Goal: Learn about a topic

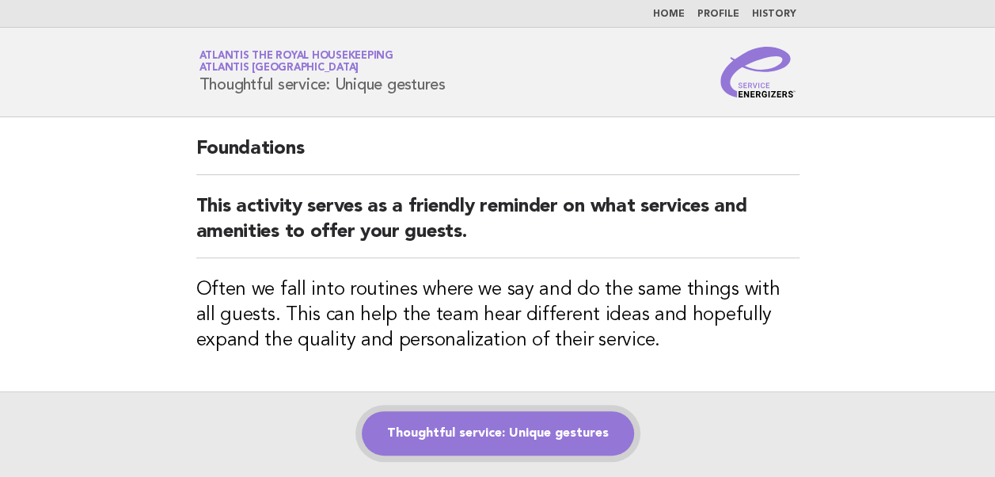
click at [485, 440] on link "Thoughtful service: Unique gestures" at bounding box center [498, 433] width 272 height 44
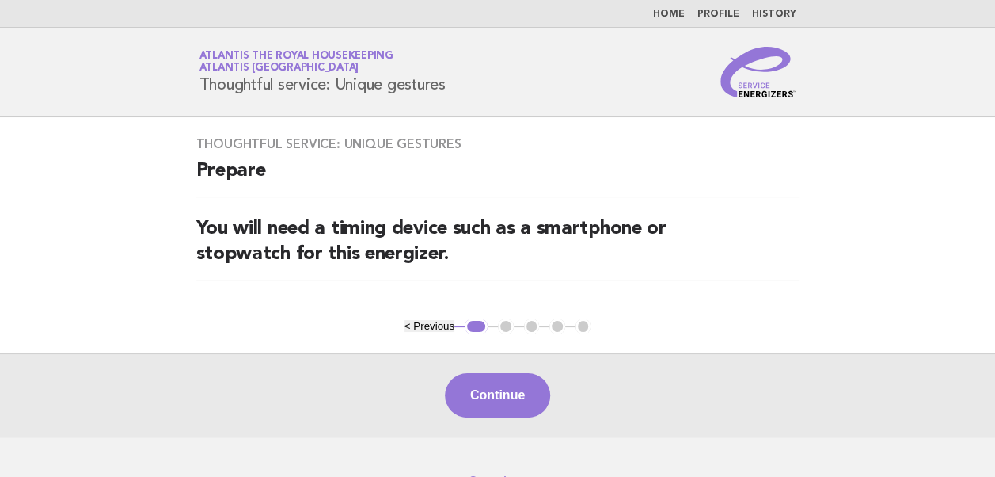
click at [480, 386] on button "Continue" at bounding box center [497, 395] width 105 height 44
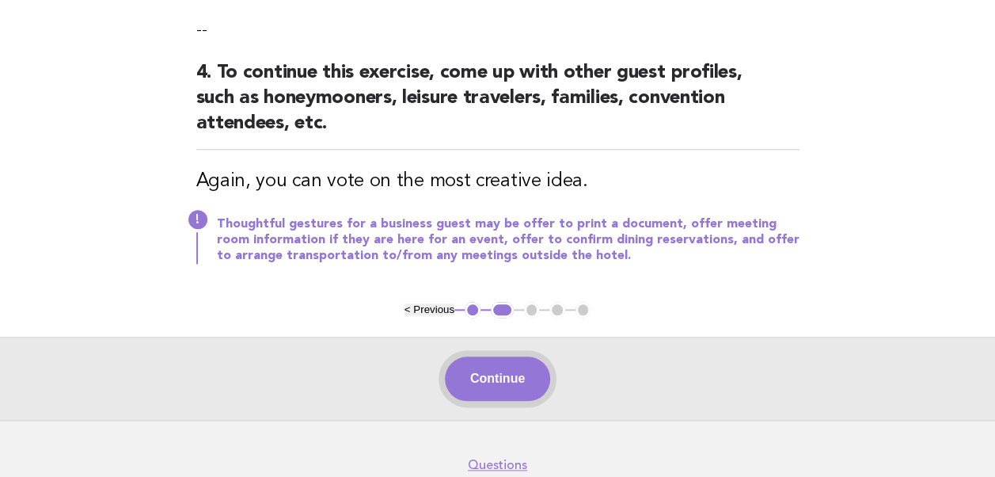
click at [483, 356] on button "Continue" at bounding box center [497, 378] width 105 height 44
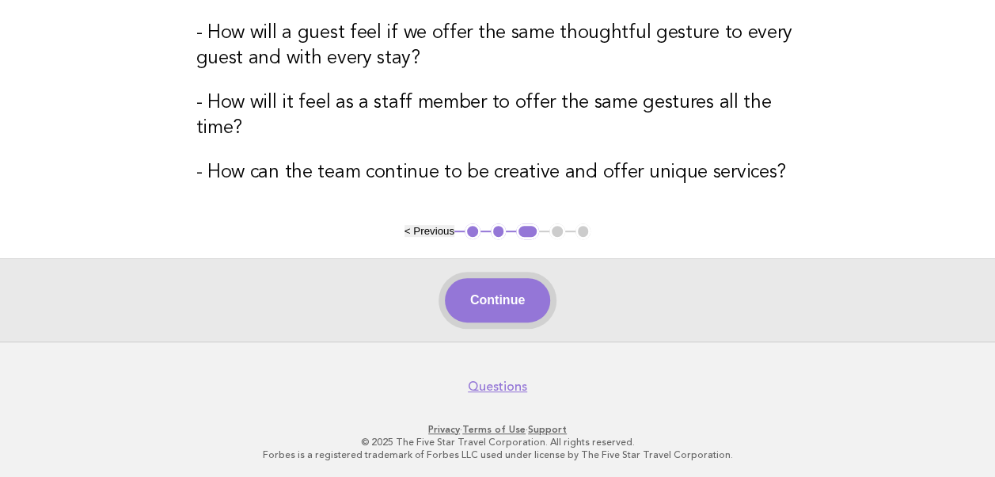
click at [489, 306] on button "Continue" at bounding box center [497, 300] width 105 height 44
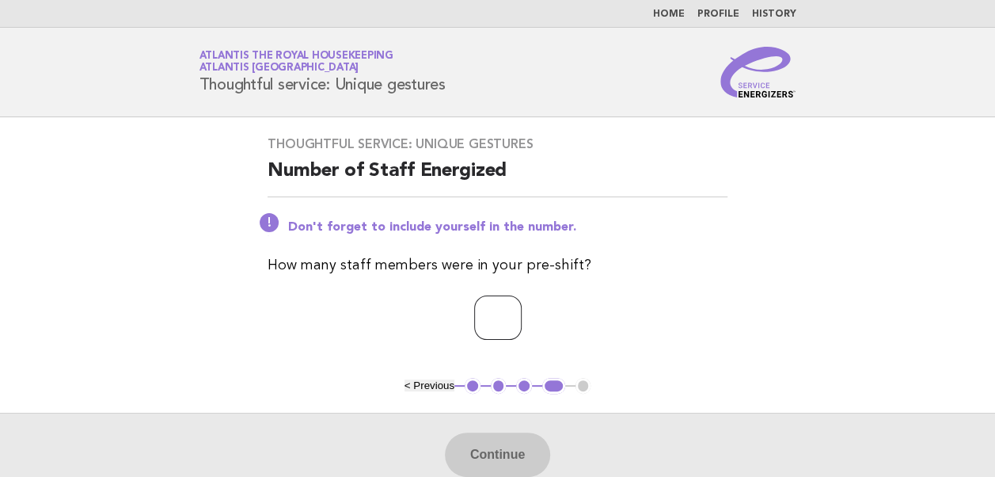
click at [489, 306] on input "number" at bounding box center [498, 317] width 48 height 44
type input "*"
click at [500, 461] on button "Continue" at bounding box center [497, 454] width 105 height 44
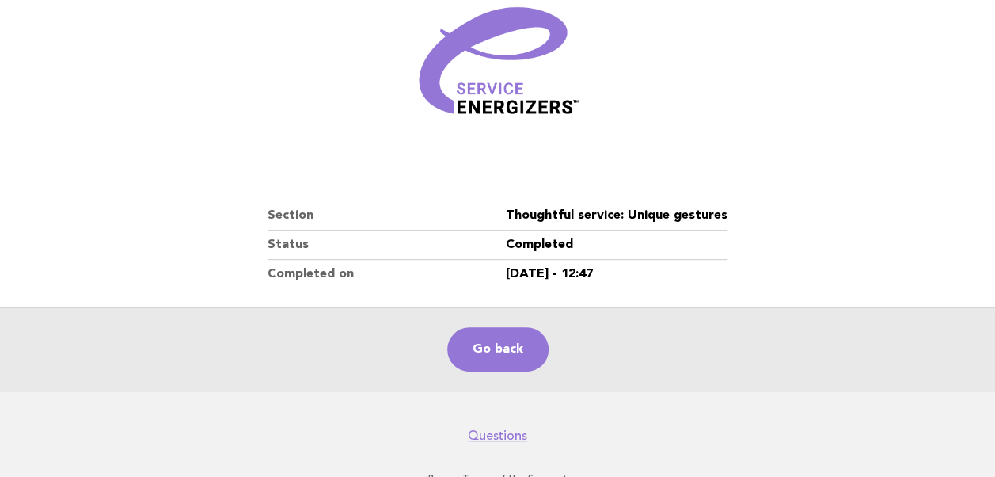
scroll to position [271, 0]
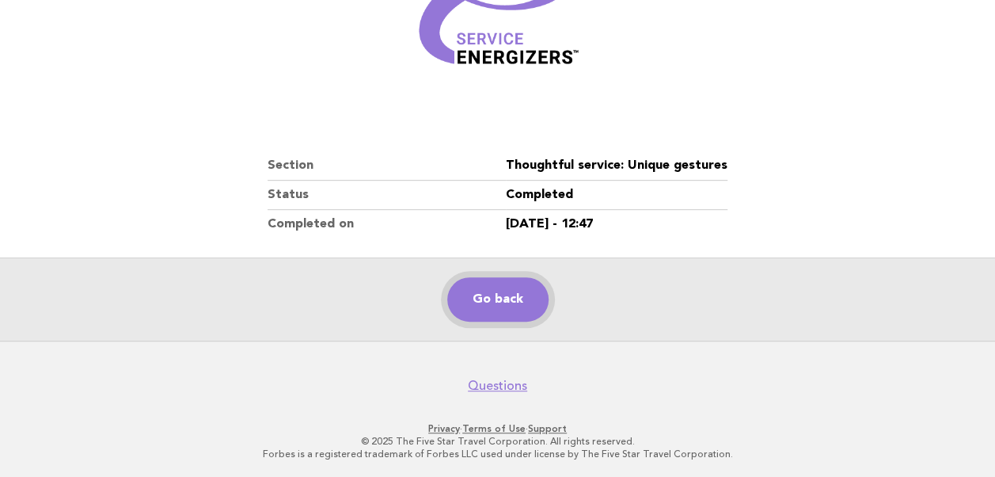
click at [520, 309] on link "Go back" at bounding box center [497, 299] width 101 height 44
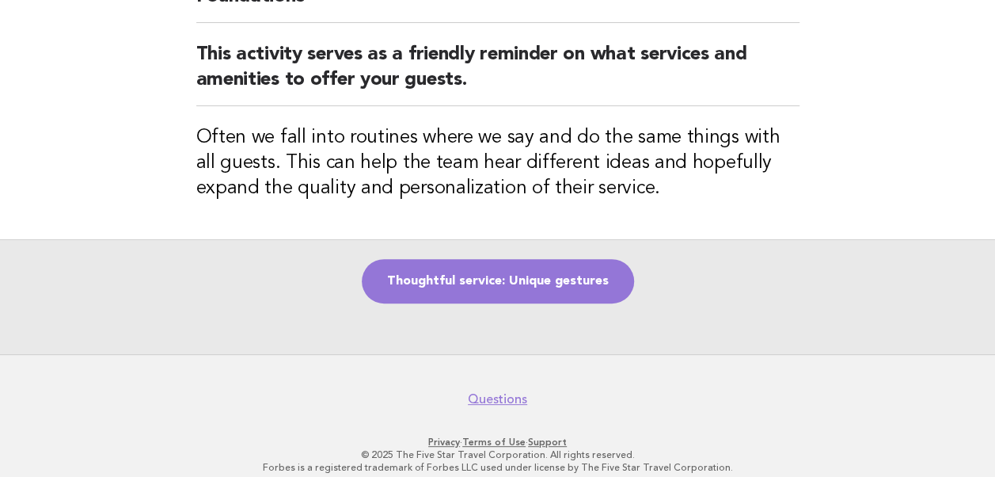
scroll to position [158, 0]
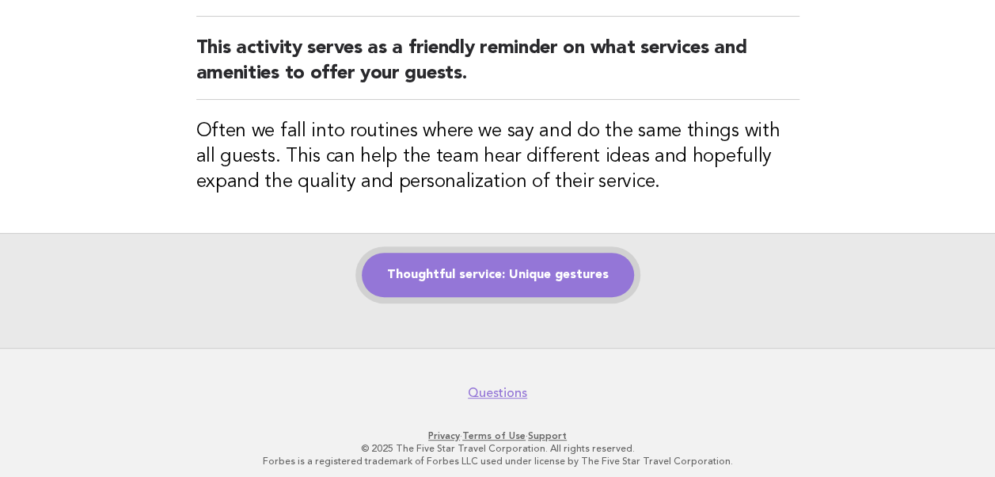
click at [502, 276] on link "Thoughtful service: Unique gestures" at bounding box center [498, 275] width 272 height 44
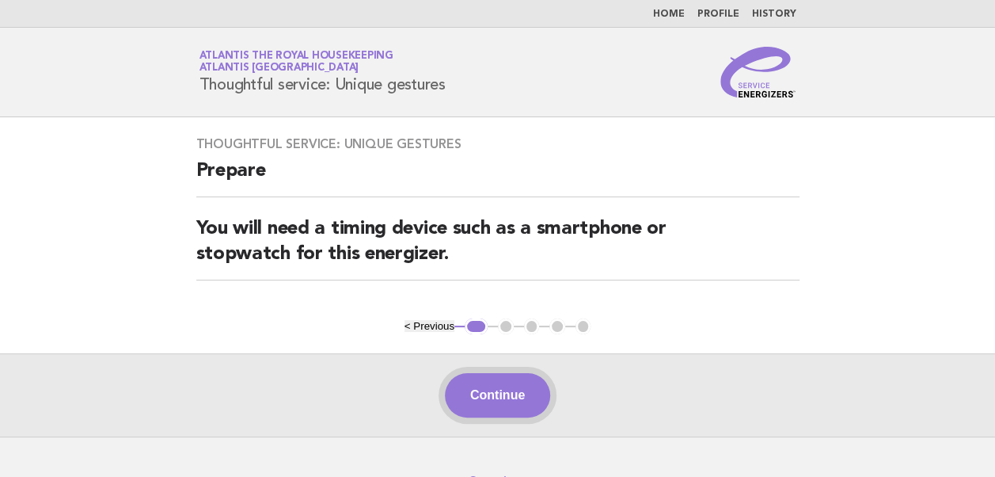
click at [514, 394] on button "Continue" at bounding box center [497, 395] width 105 height 44
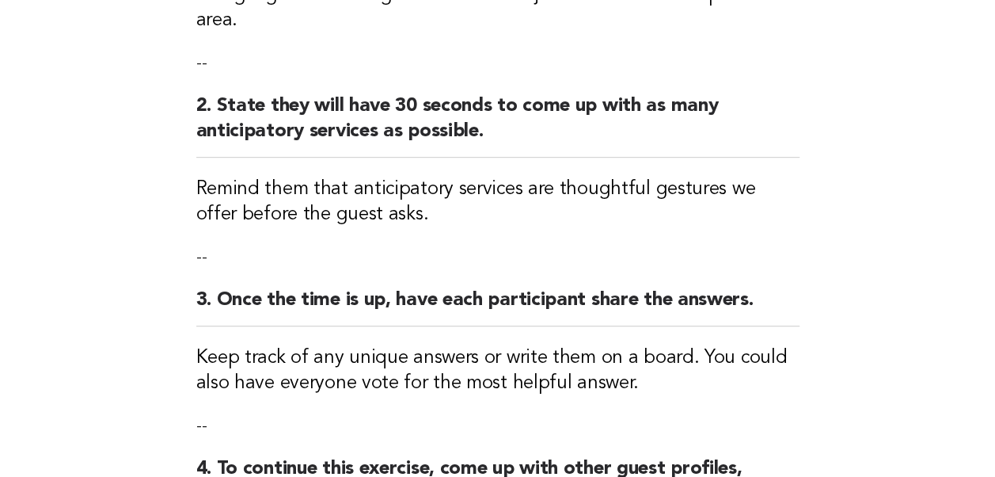
scroll to position [765, 0]
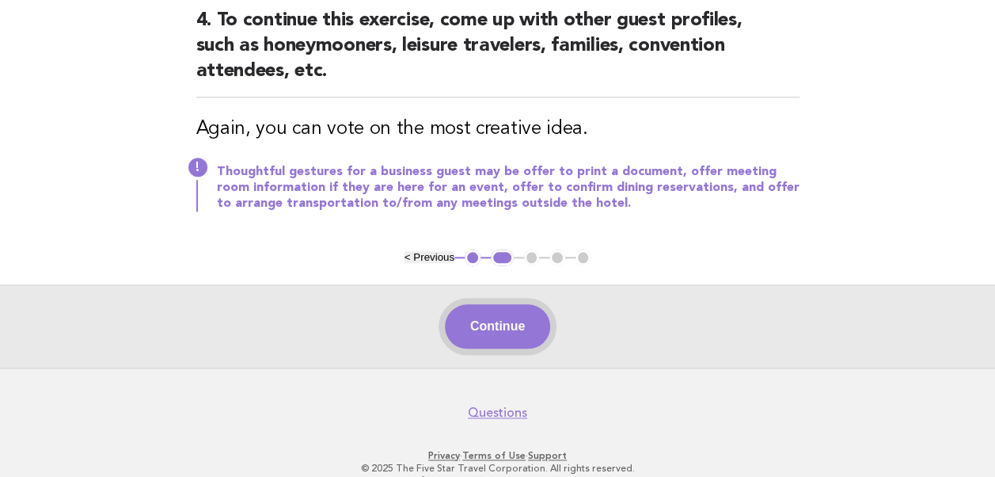
click at [486, 304] on button "Continue" at bounding box center [497, 326] width 105 height 44
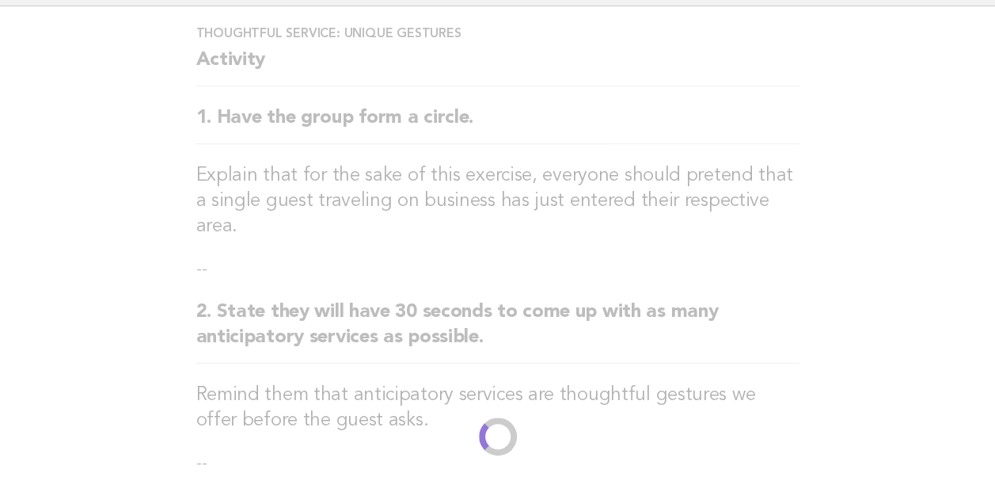
scroll to position [0, 0]
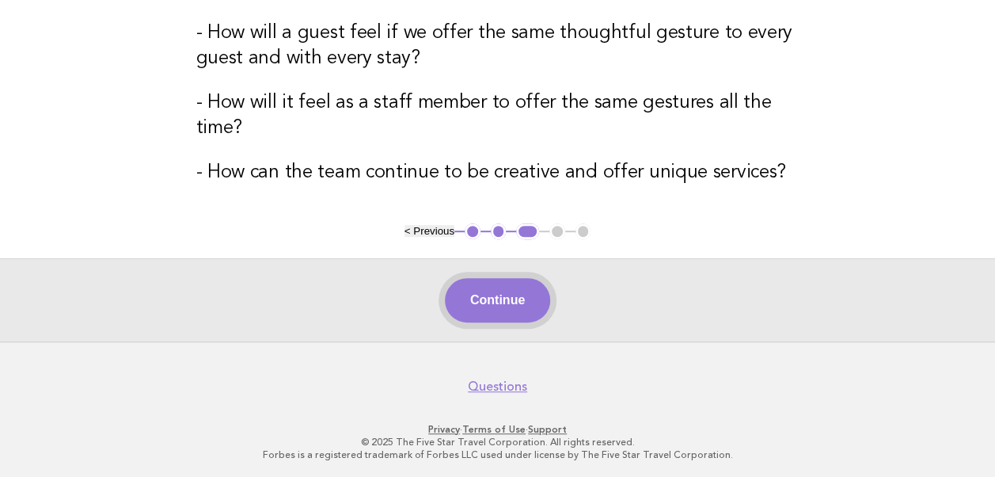
click at [486, 309] on button "Continue" at bounding box center [497, 300] width 105 height 44
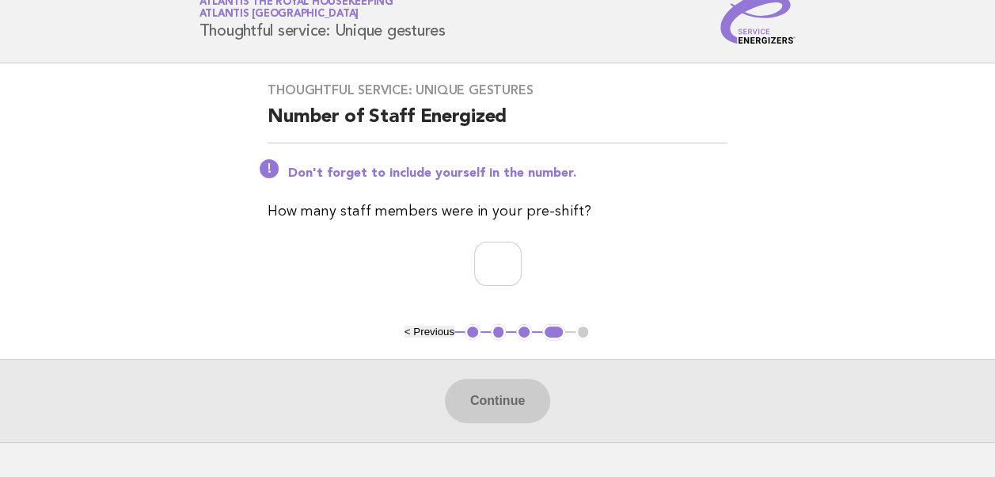
scroll to position [79, 0]
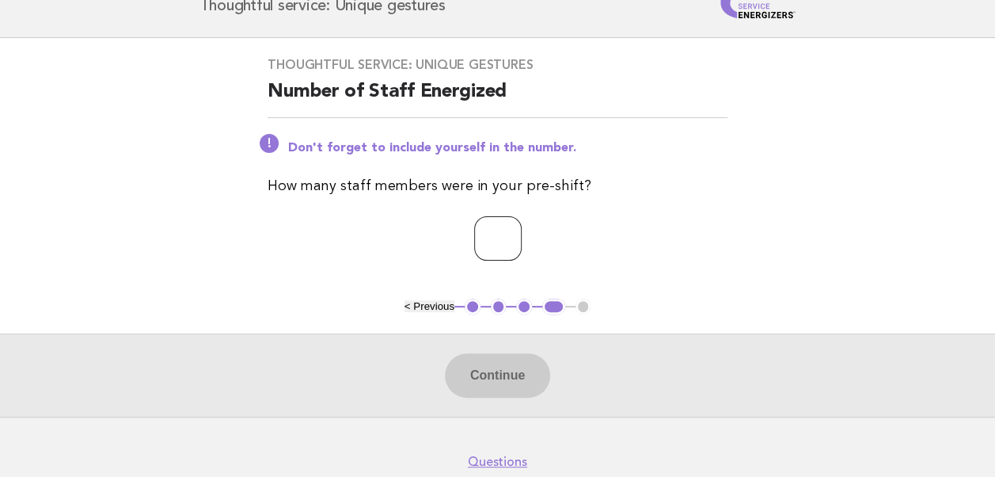
click at [502, 247] on input "number" at bounding box center [498, 238] width 48 height 44
type input "**"
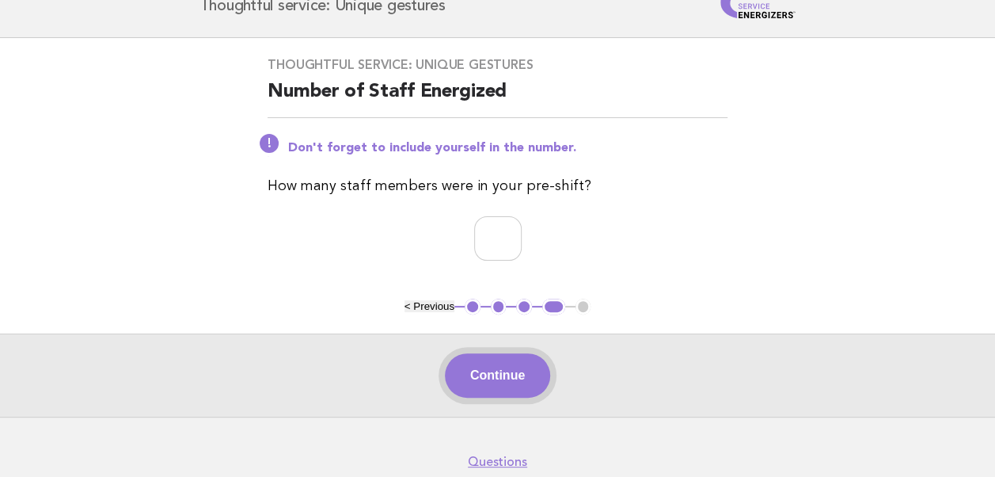
click at [472, 375] on button "Continue" at bounding box center [497, 375] width 105 height 44
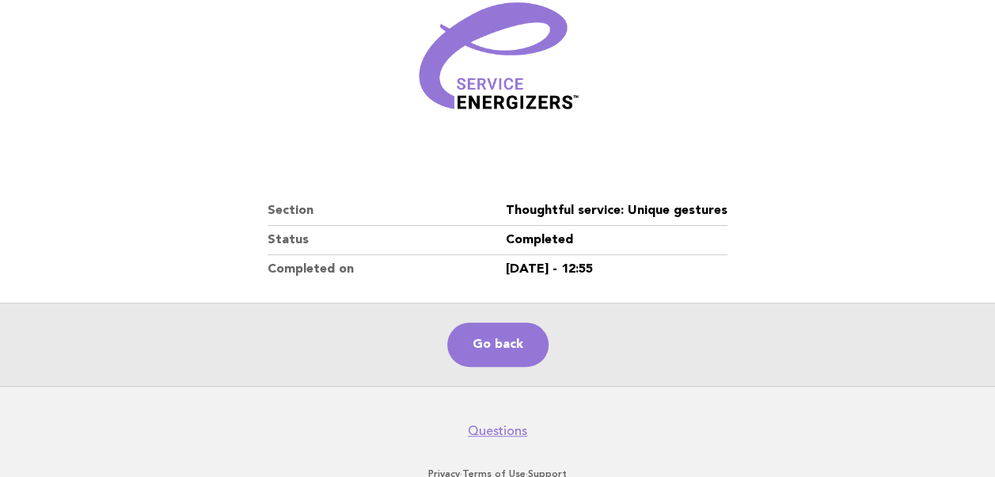
scroll to position [271, 0]
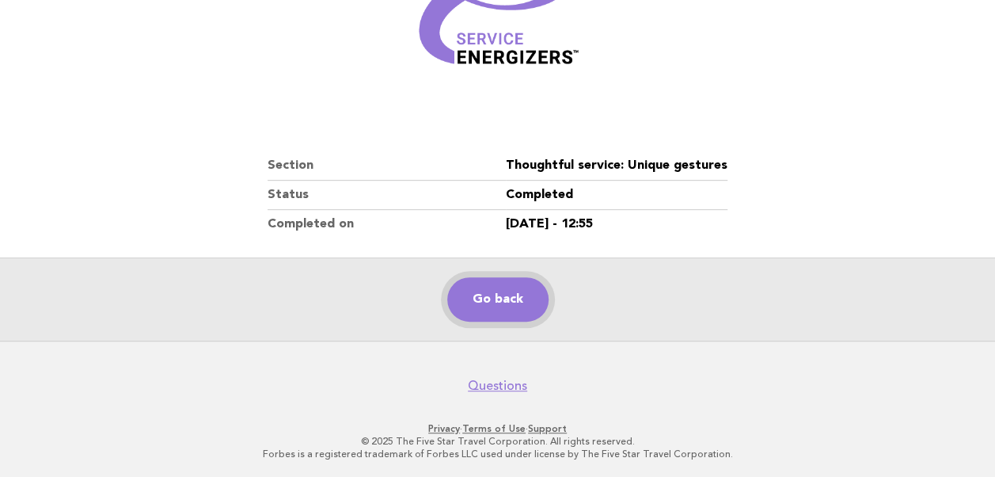
click at [494, 307] on link "Go back" at bounding box center [497, 299] width 101 height 44
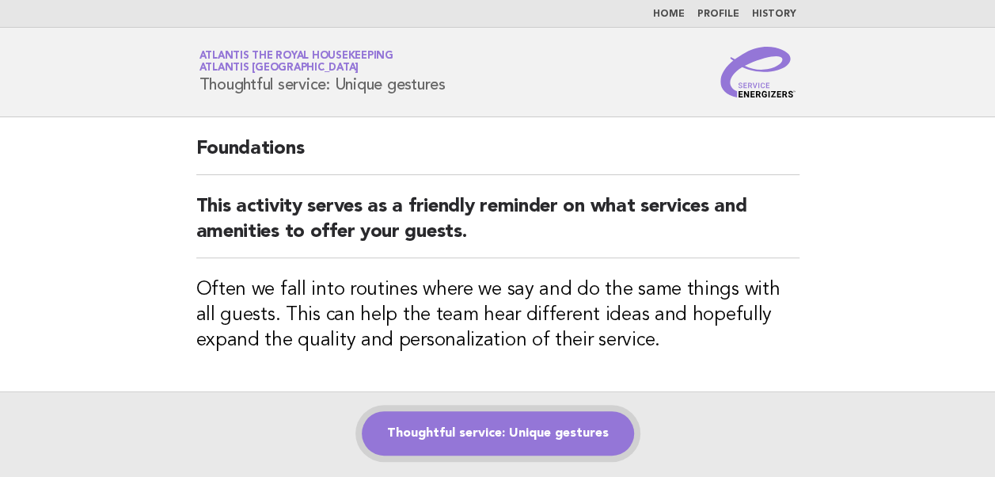
click at [459, 433] on link "Thoughtful service: Unique gestures" at bounding box center [498, 433] width 272 height 44
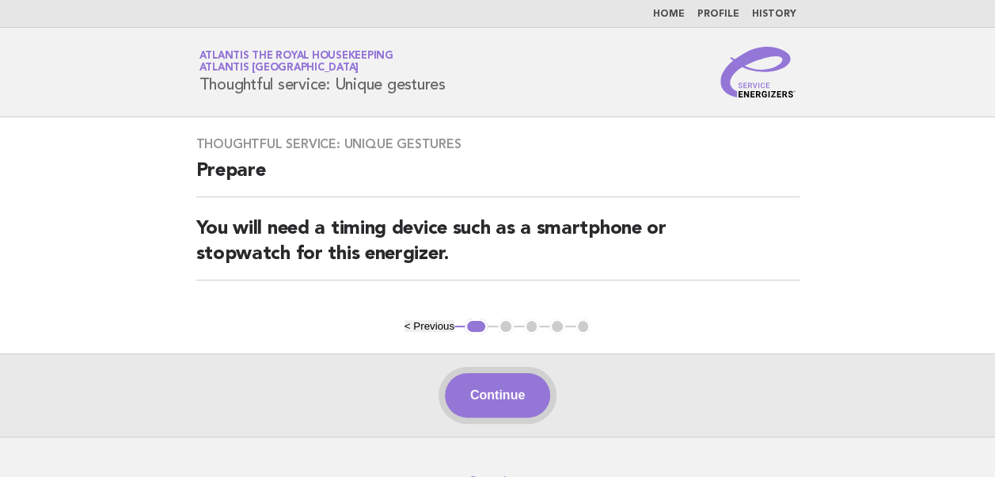
click at [514, 396] on button "Continue" at bounding box center [497, 395] width 105 height 44
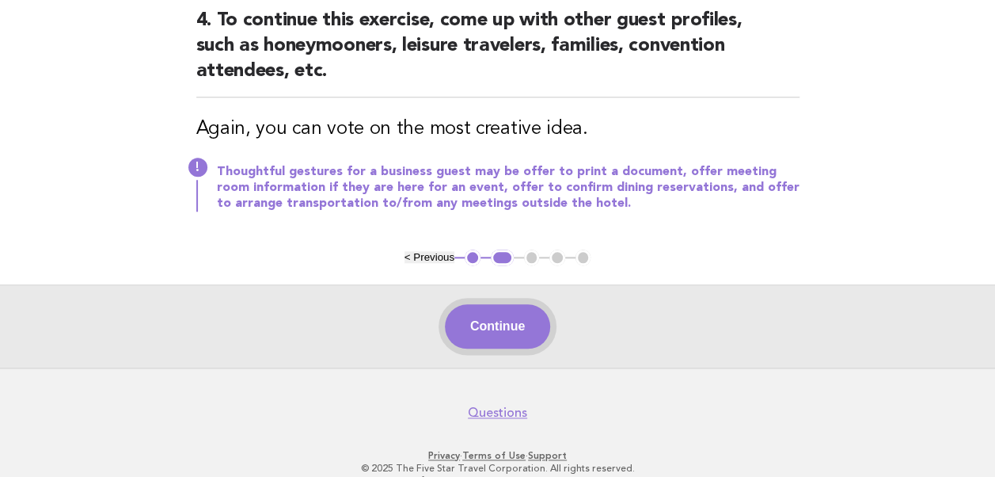
click at [508, 304] on button "Continue" at bounding box center [497, 326] width 105 height 44
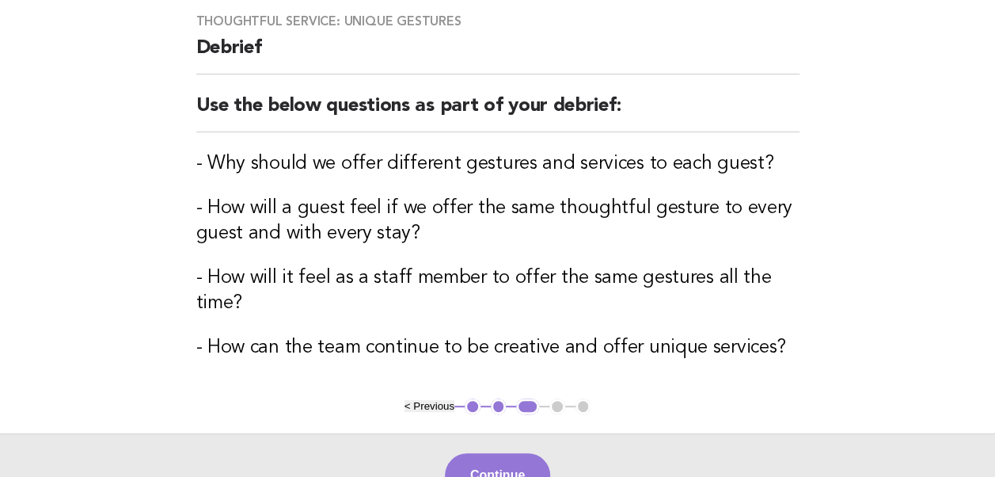
scroll to position [298, 0]
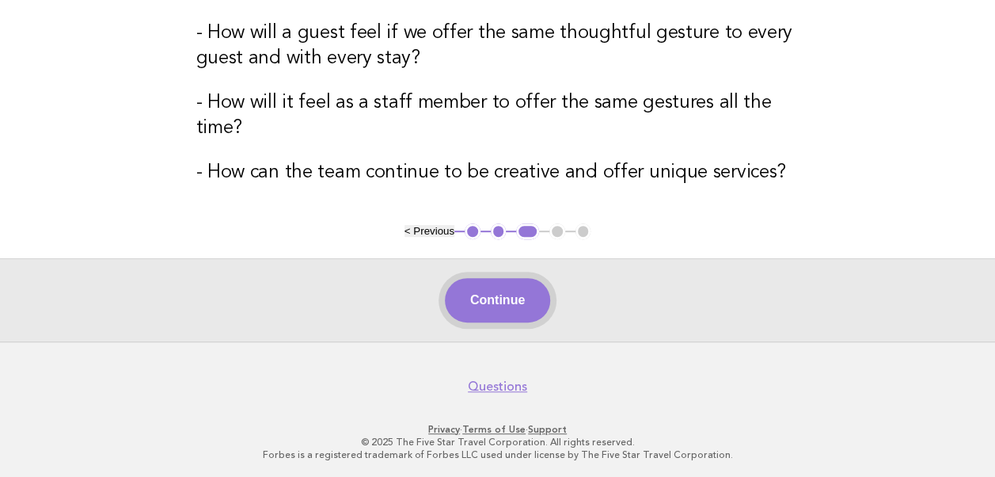
click at [481, 304] on button "Continue" at bounding box center [497, 300] width 105 height 44
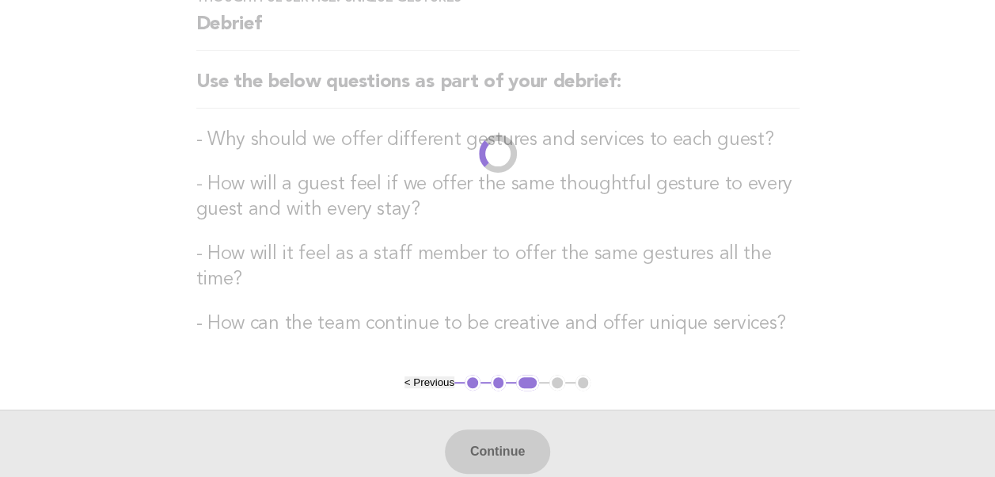
scroll to position [0, 0]
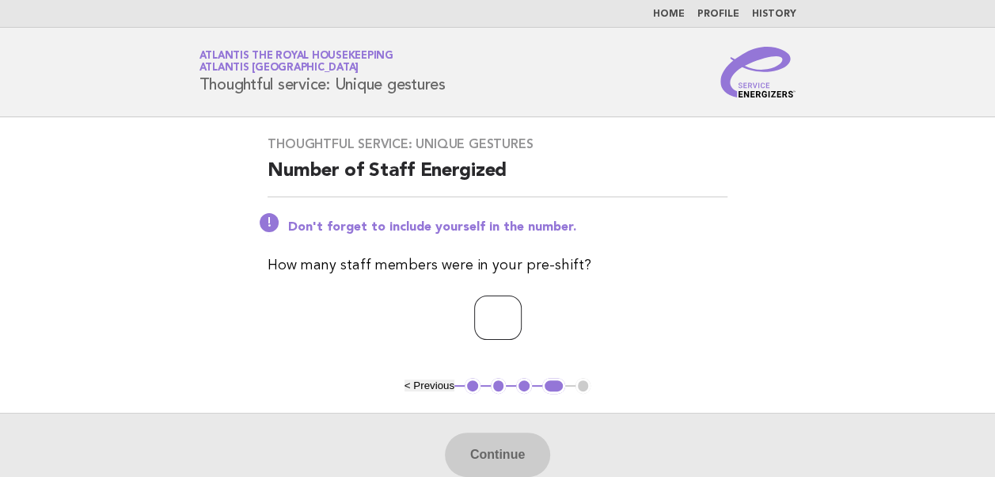
click at [474, 326] on input "number" at bounding box center [498, 317] width 48 height 44
type input "**"
click at [478, 462] on button "Continue" at bounding box center [497, 454] width 105 height 44
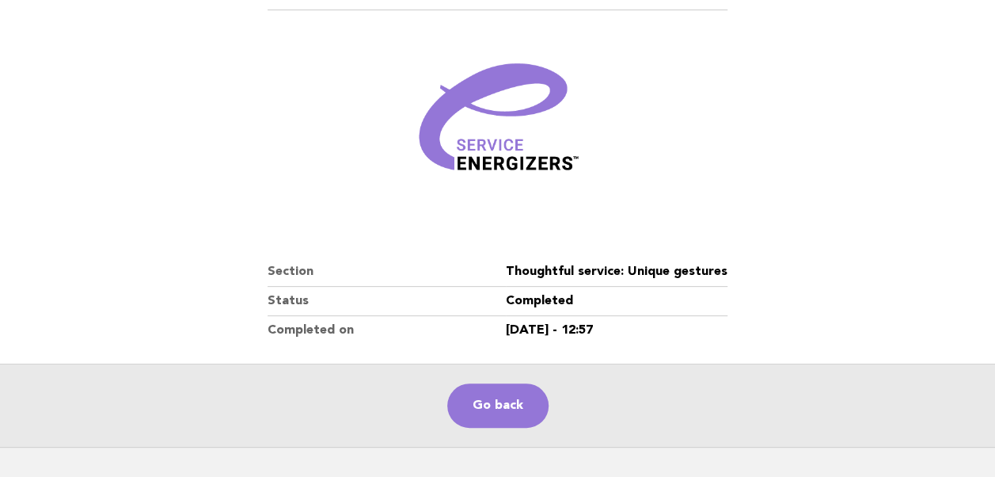
scroll to position [238, 0]
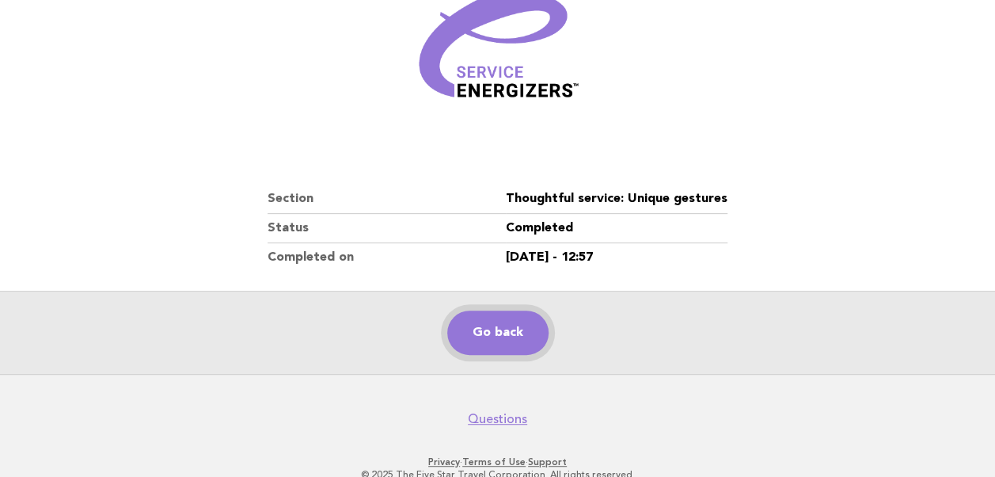
click at [492, 333] on link "Go back" at bounding box center [497, 332] width 101 height 44
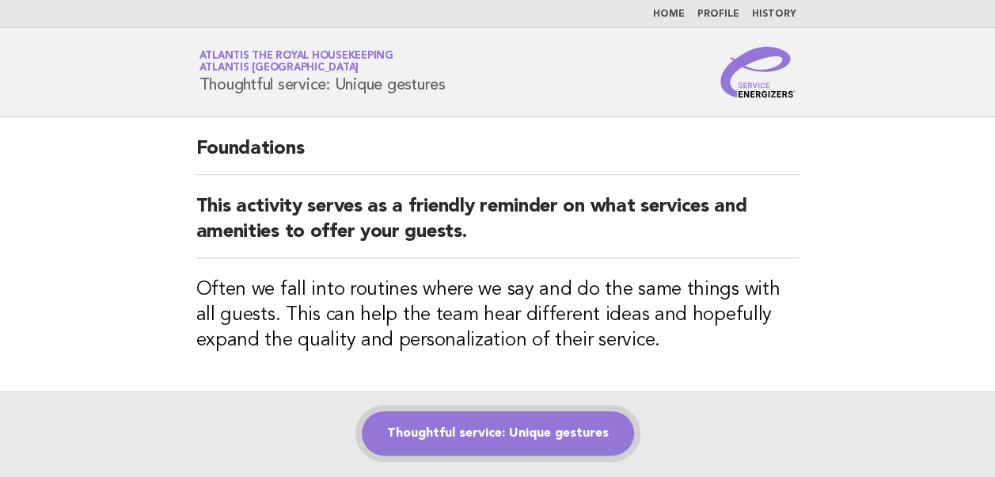
click at [470, 432] on link "Thoughtful service: Unique gestures" at bounding box center [498, 433] width 272 height 44
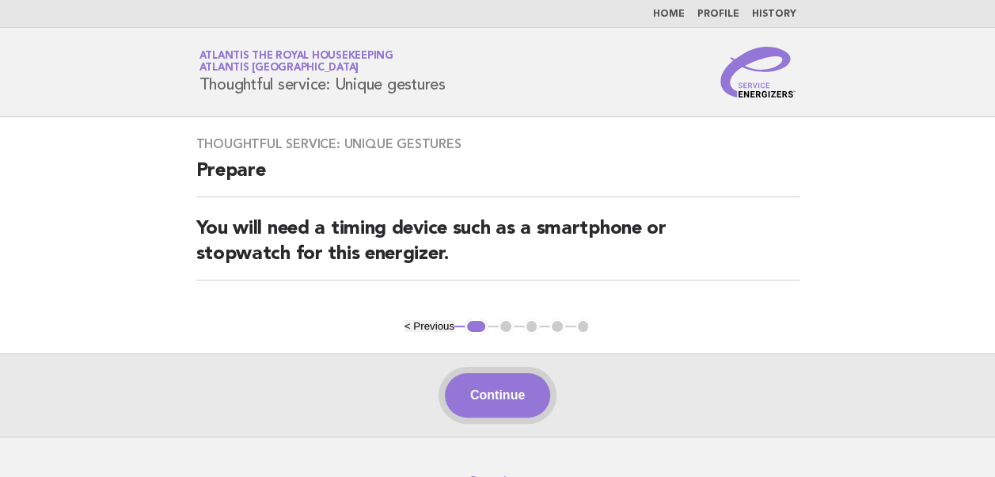
click at [481, 387] on button "Continue" at bounding box center [497, 395] width 105 height 44
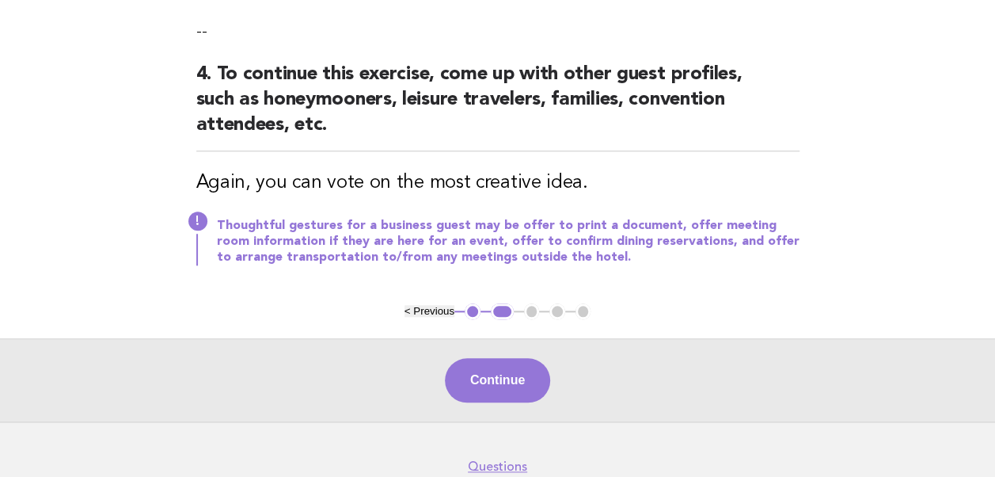
scroll to position [713, 0]
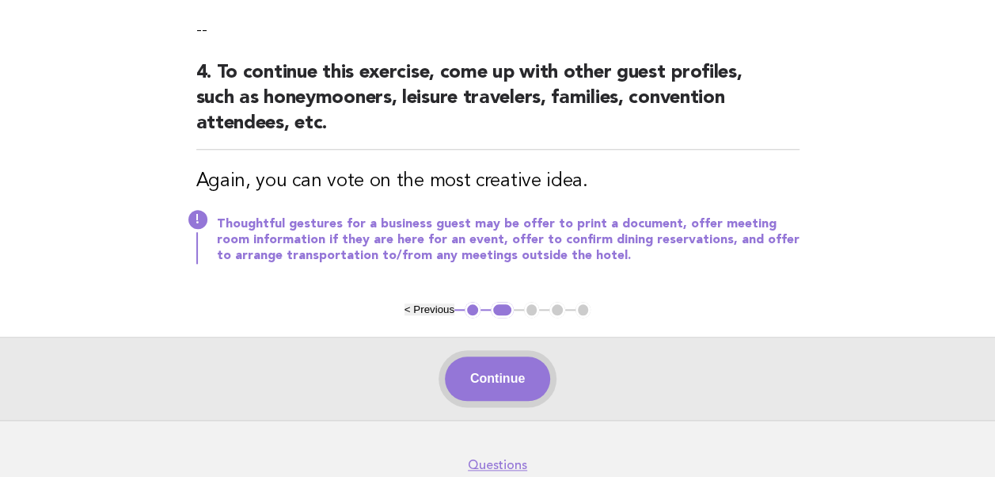
click at [518, 356] on button "Continue" at bounding box center [497, 378] width 105 height 44
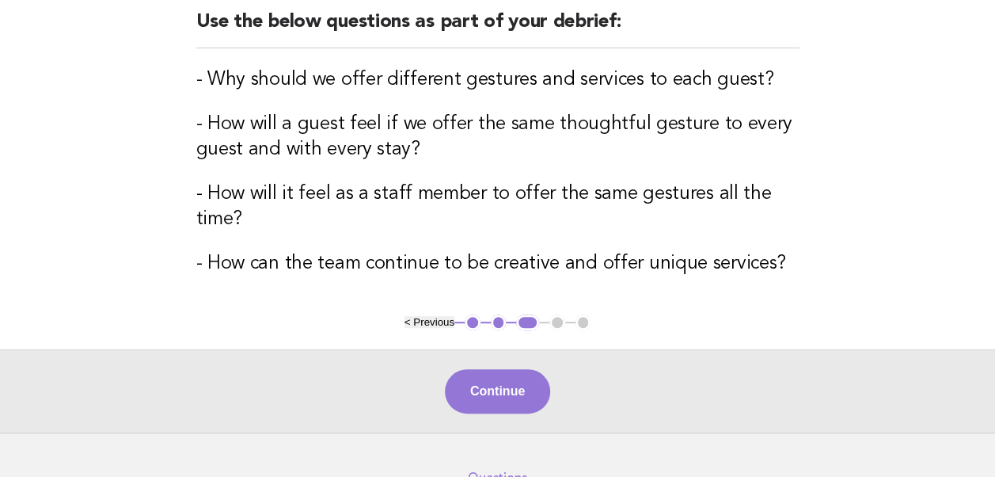
scroll to position [298, 0]
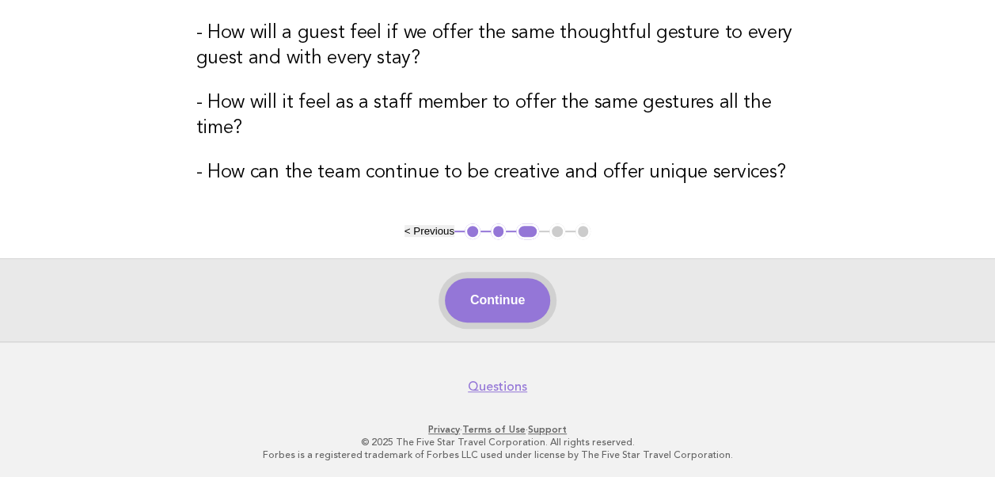
click at [493, 302] on button "Continue" at bounding box center [497, 300] width 105 height 44
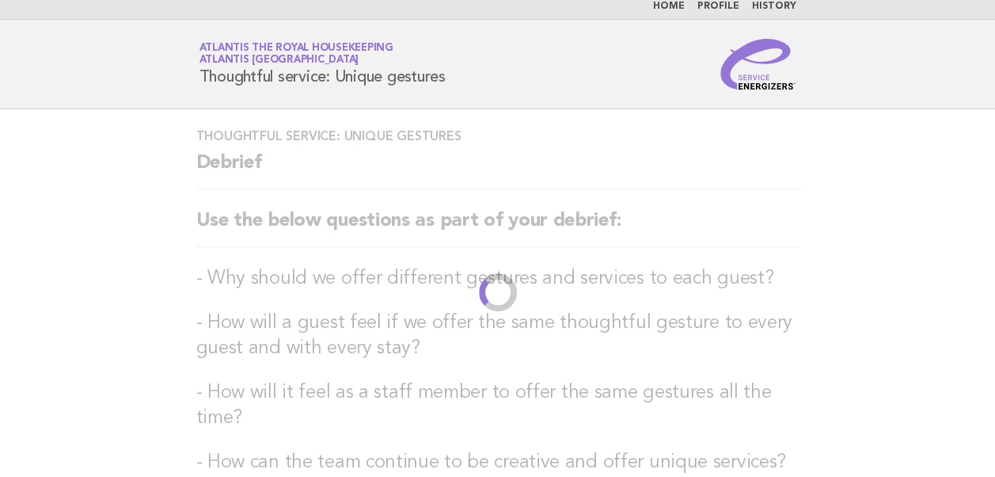
scroll to position [0, 0]
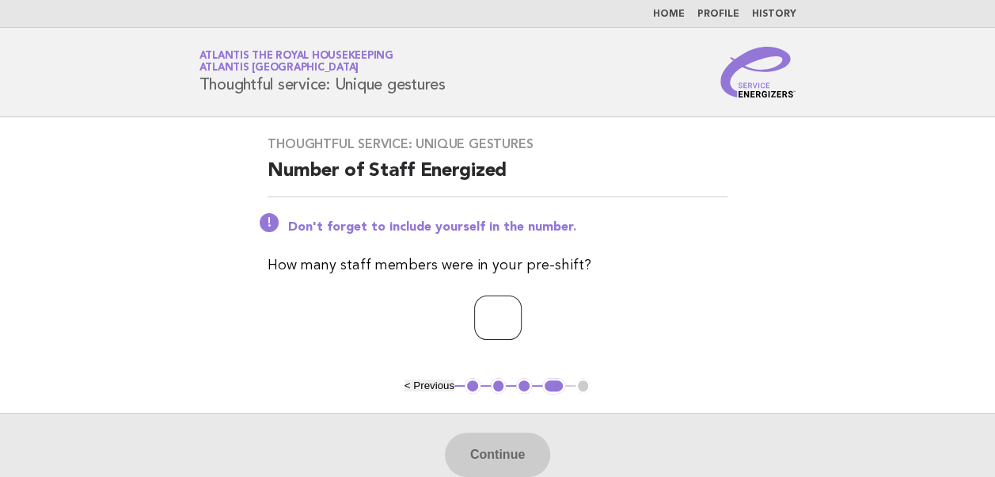
click at [481, 317] on input "number" at bounding box center [498, 317] width 48 height 44
type input "**"
click at [478, 446] on button "Continue" at bounding box center [497, 454] width 105 height 44
